Goal: Transaction & Acquisition: Purchase product/service

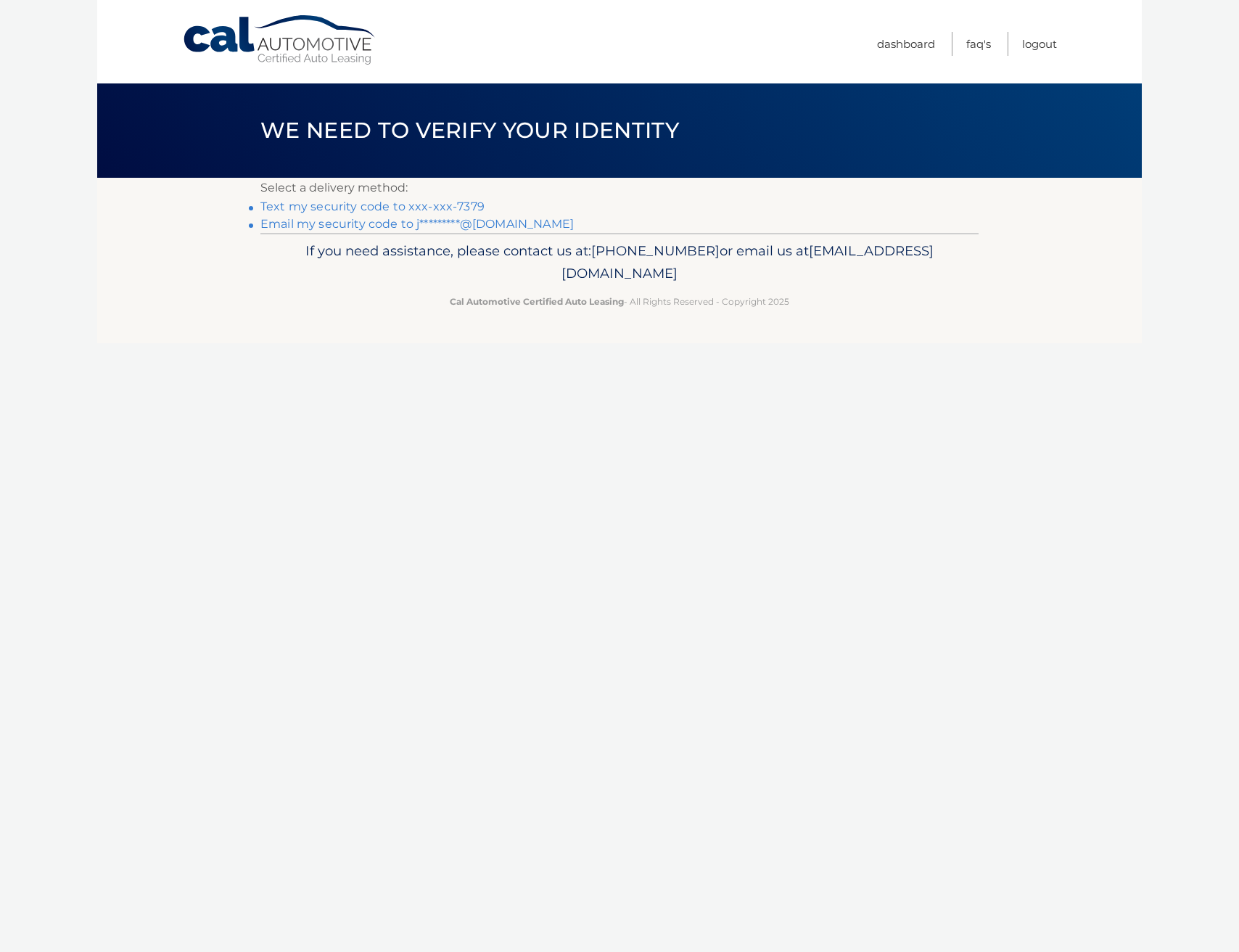
click at [364, 206] on link "Text my security code to xxx-xxx-7379" at bounding box center [372, 206] width 224 height 14
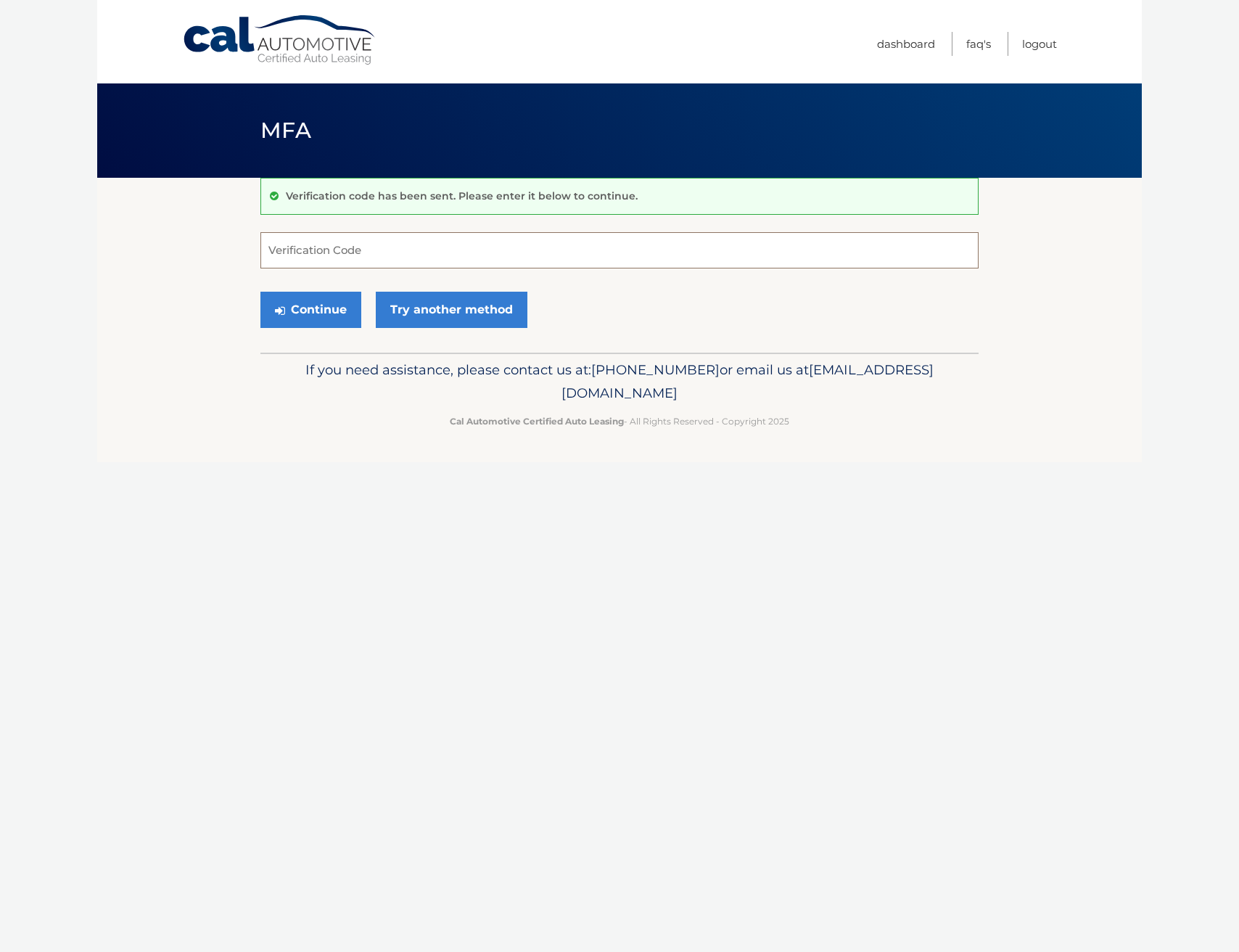
click at [387, 255] on input "Verification Code" at bounding box center [619, 250] width 719 height 36
click at [289, 260] on input "Verification Code" at bounding box center [619, 250] width 719 height 36
paste input "498780"
type input "498780"
click at [324, 314] on button "Continue" at bounding box center [310, 310] width 101 height 36
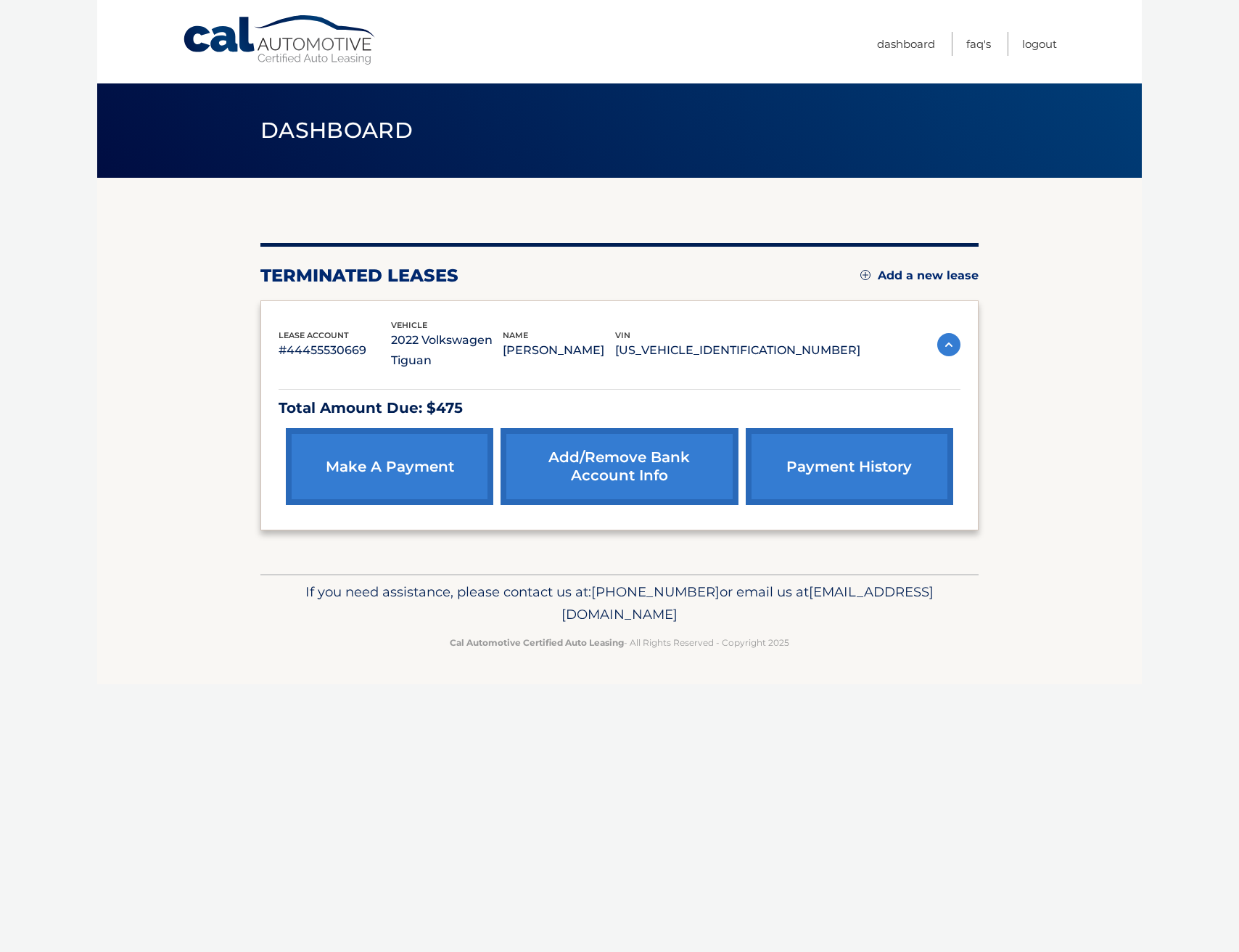
click at [400, 472] on link "make a payment" at bounding box center [390, 466] width 207 height 77
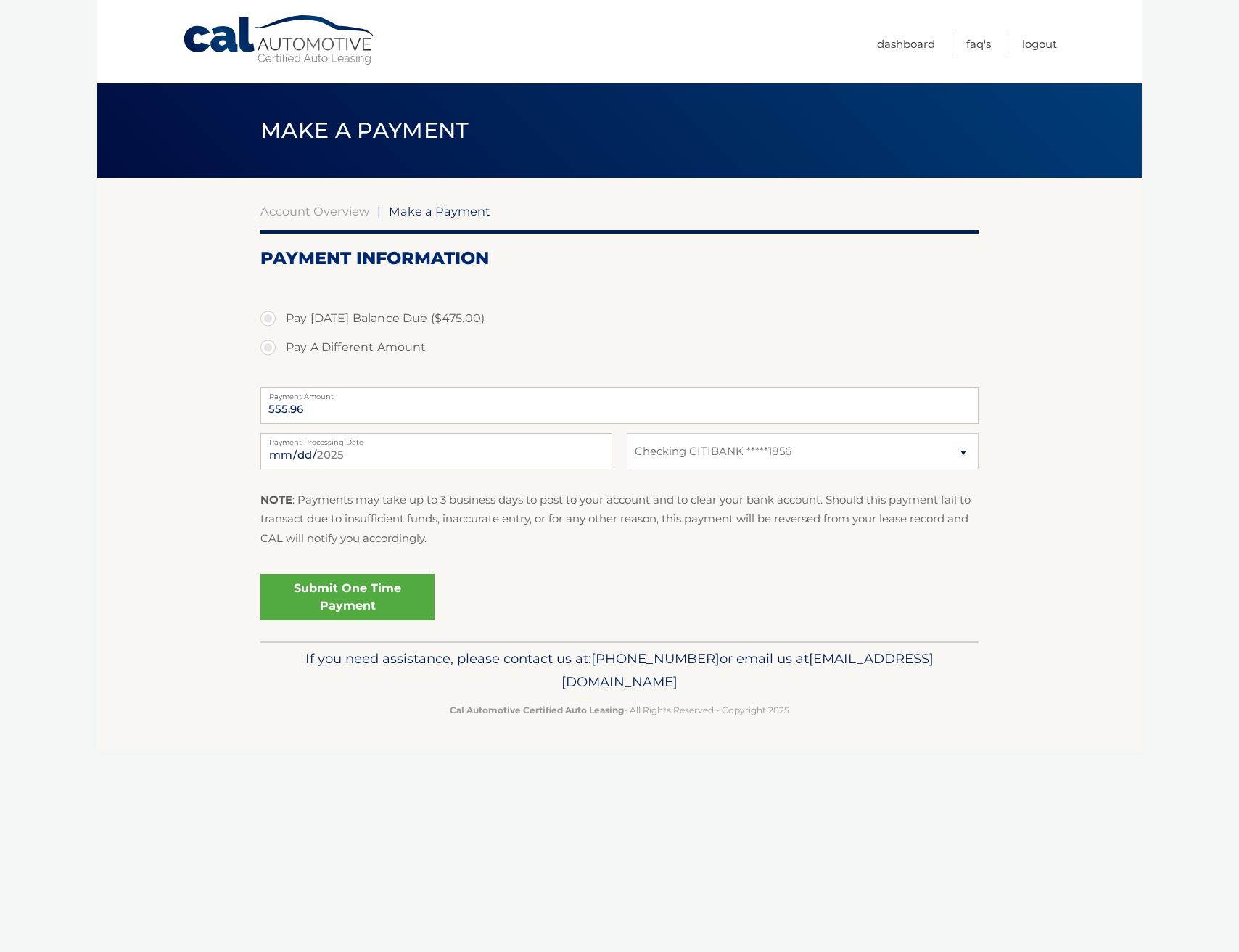
select select "MDViYzFmOWMtNjYwOC00OTQyLTg5NDItOTgwYjBlZDRmNDhj"
click at [355, 319] on label "Pay Today's Balance Due ($475.00)" at bounding box center [619, 318] width 719 height 29
click at [281, 319] on input "Pay Today's Balance Due ($475.00)" at bounding box center [273, 315] width 15 height 23
radio input "true"
type input "475.00"
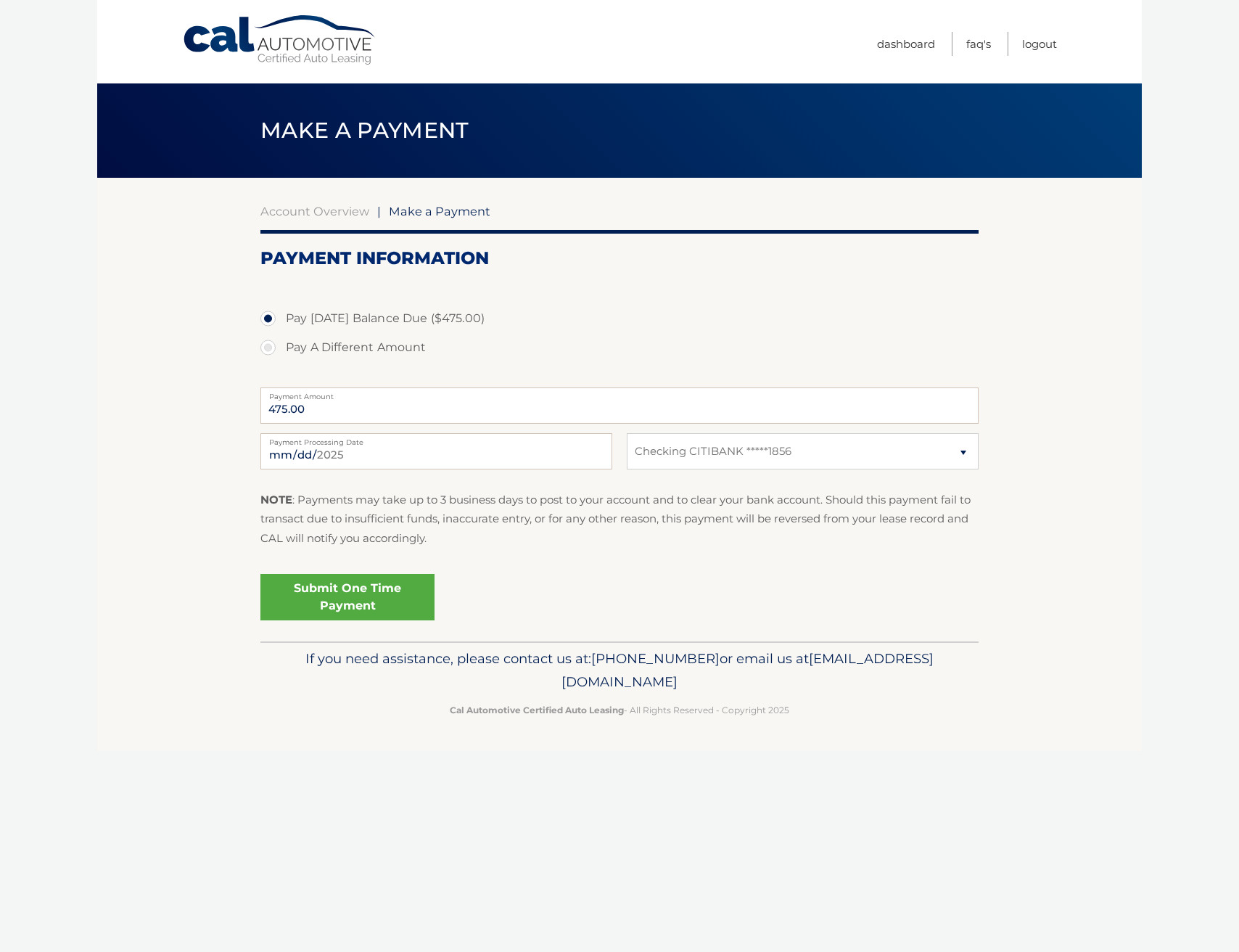
click at [361, 605] on link "Submit One Time Payment" at bounding box center [347, 597] width 174 height 47
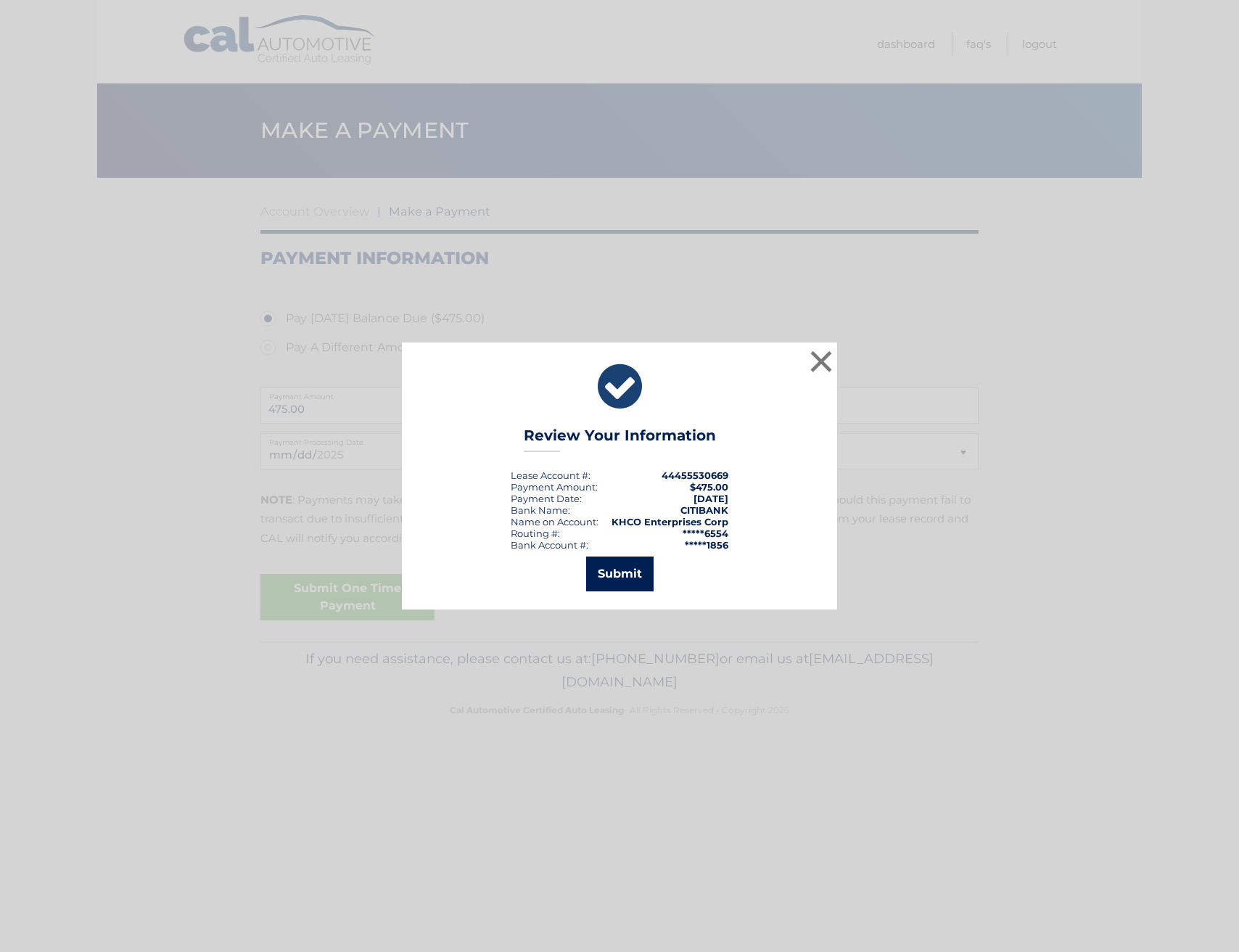
click at [623, 580] on button "Submit" at bounding box center [620, 573] width 68 height 35
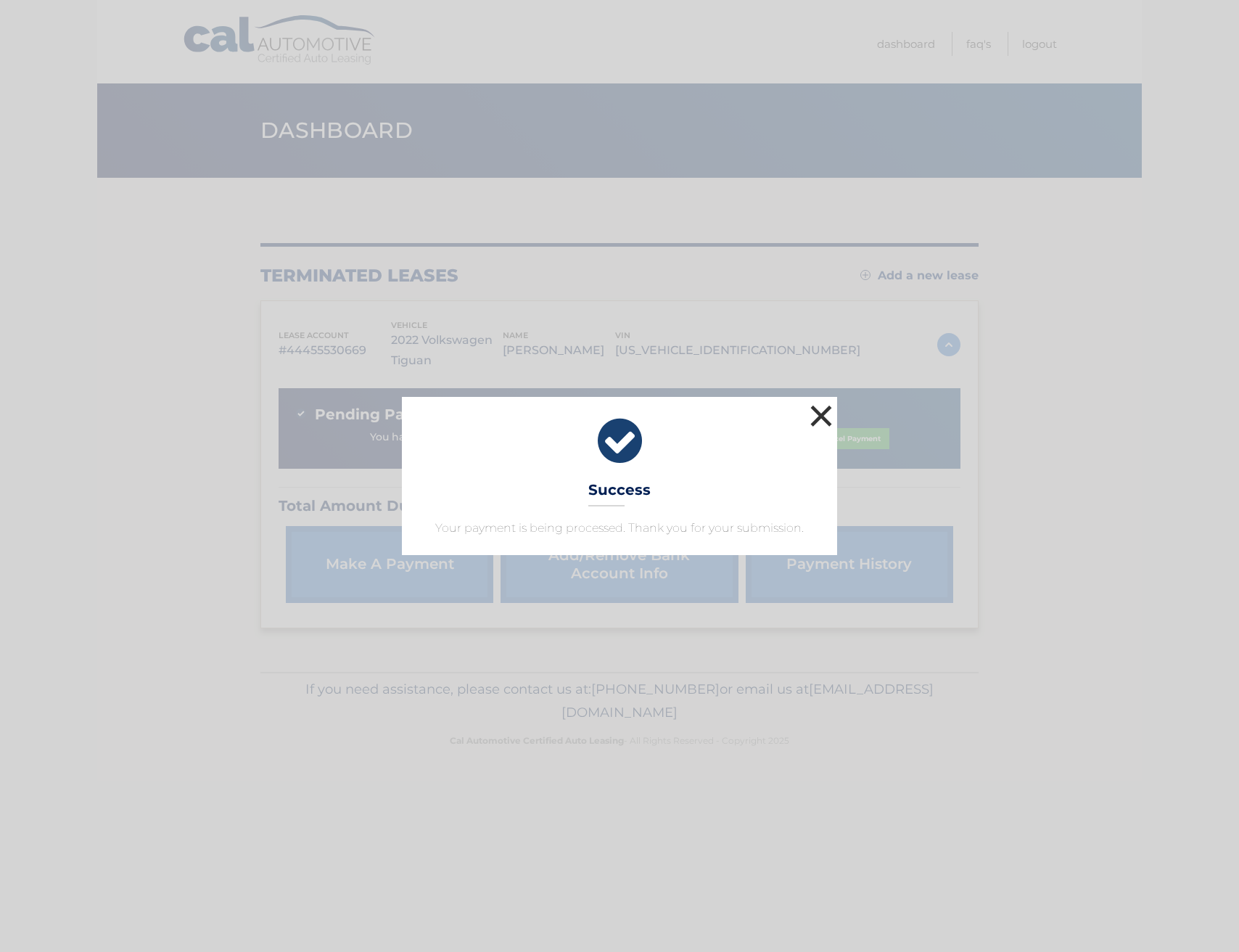
click at [823, 417] on button "×" at bounding box center [820, 416] width 29 height 29
